Goal: Task Accomplishment & Management: Use online tool/utility

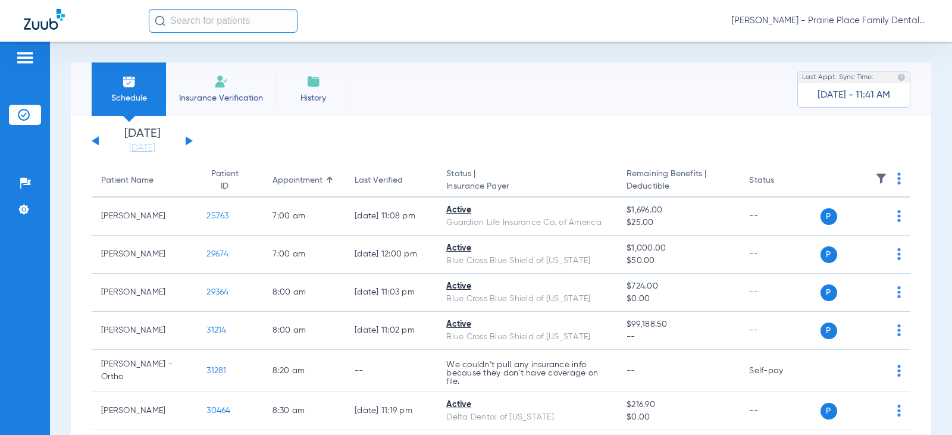
click at [218, 24] on input "text" at bounding box center [223, 21] width 149 height 24
click at [180, 21] on input "text" at bounding box center [223, 21] width 149 height 24
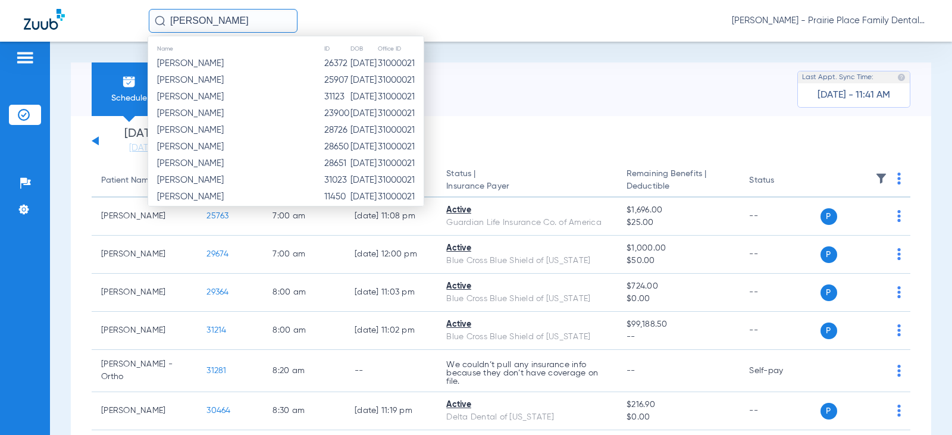
drag, startPoint x: 210, startPoint y: 21, endPoint x: 104, endPoint y: 14, distance: 106.7
click at [104, 14] on div "[PERSON_NAME] Name ID DOB Office ID [PERSON_NAME] 26372 [DATE] 31000021 [PERSON…" at bounding box center [476, 21] width 952 height 42
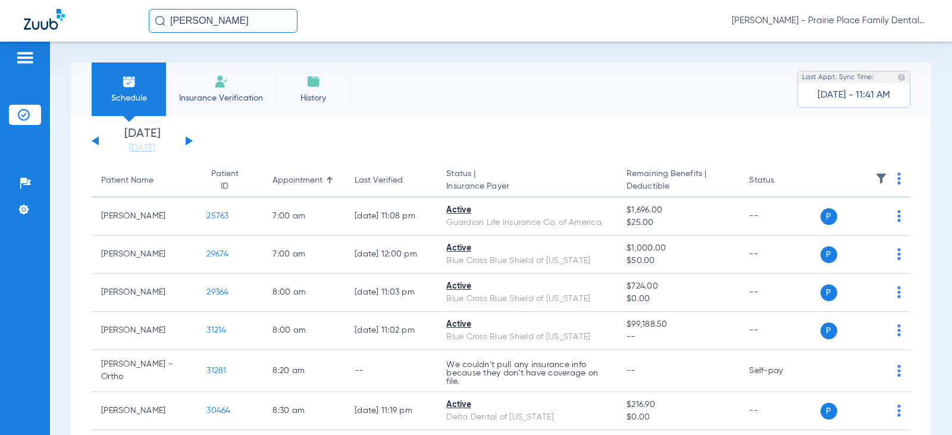
type input "[PERSON_NAME]"
click at [98, 141] on button at bounding box center [95, 140] width 7 height 9
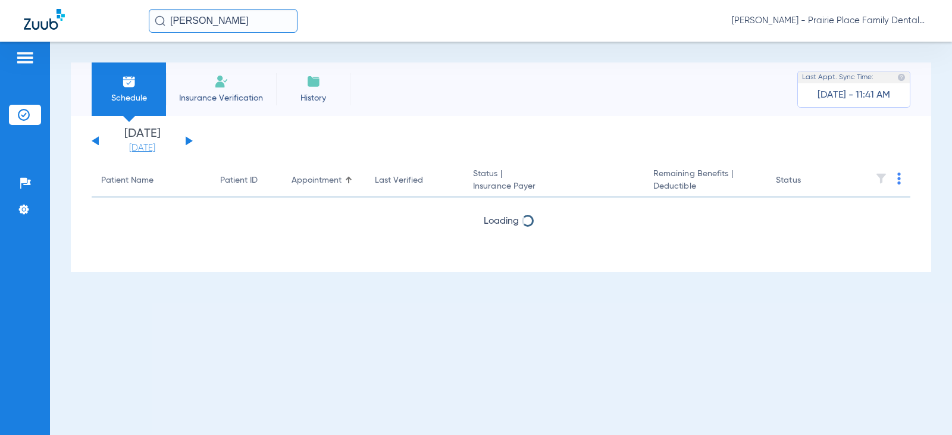
click at [151, 148] on link "[DATE]" at bounding box center [142, 148] width 71 height 12
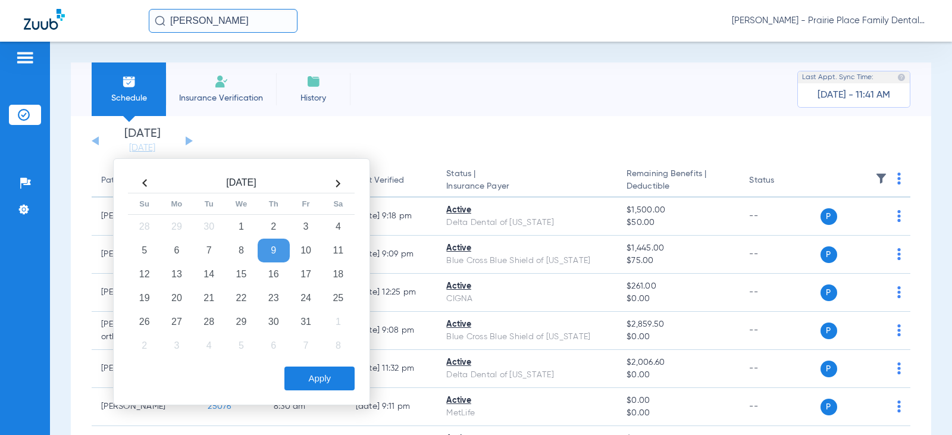
click at [140, 179] on th at bounding box center [145, 183] width 32 height 19
click at [240, 228] on td "3" at bounding box center [241, 227] width 32 height 24
click at [321, 373] on button "Apply" at bounding box center [319, 379] width 70 height 24
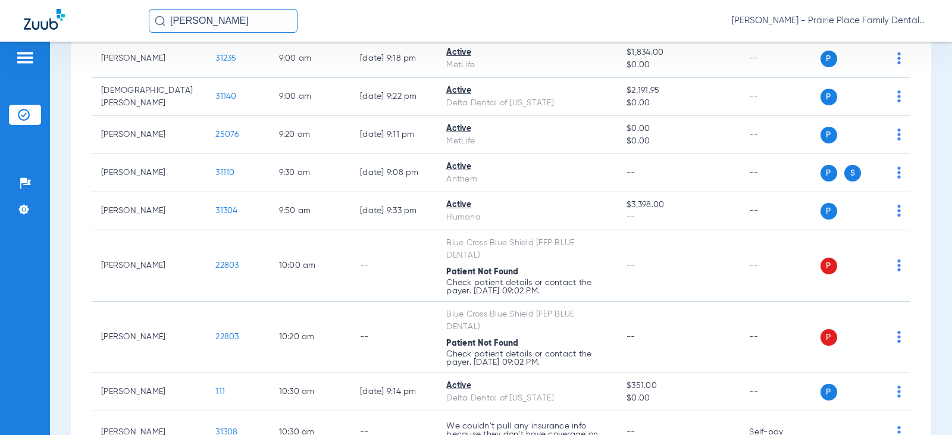
scroll to position [476, 0]
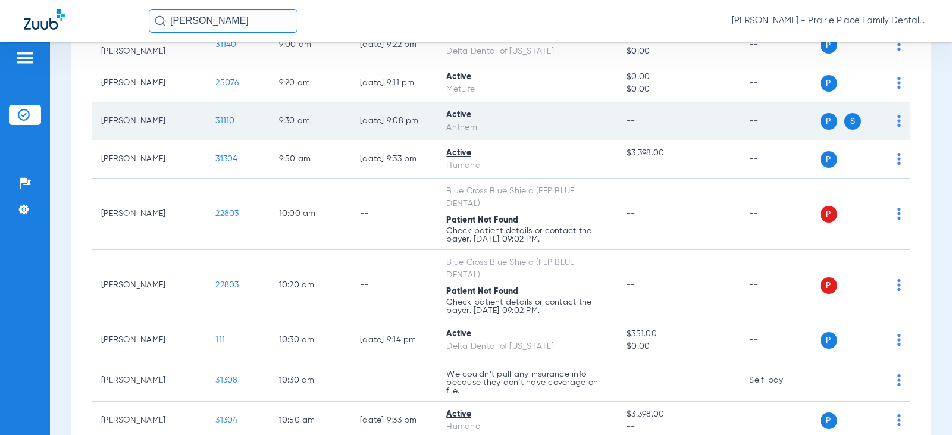
click at [215, 120] on span "31110" at bounding box center [224, 121] width 19 height 8
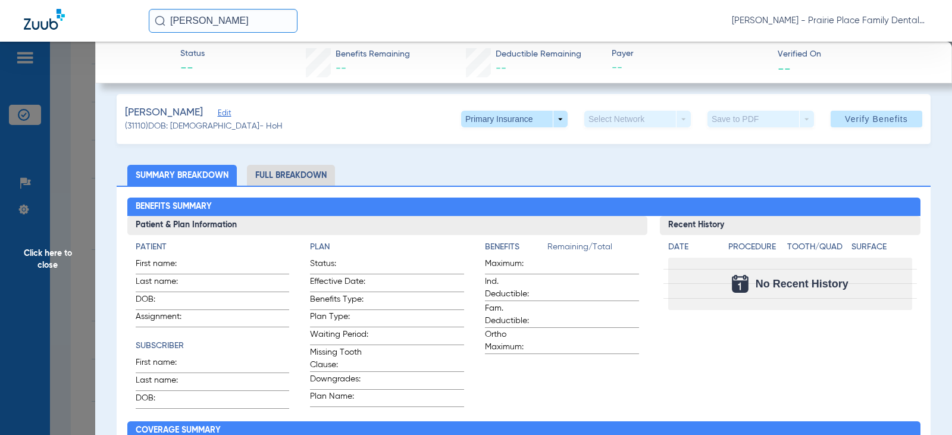
scroll to position [0, 0]
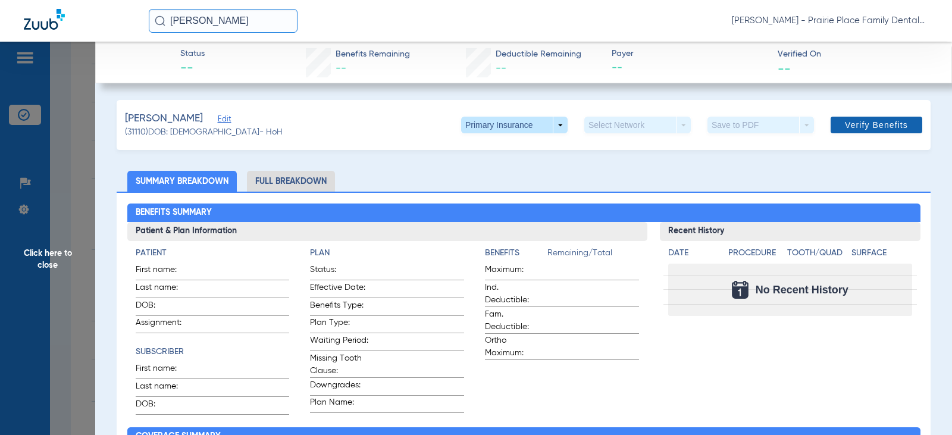
click at [862, 127] on span "Verify Benefits" at bounding box center [876, 125] width 63 height 10
